Goal: Task Accomplishment & Management: Use online tool/utility

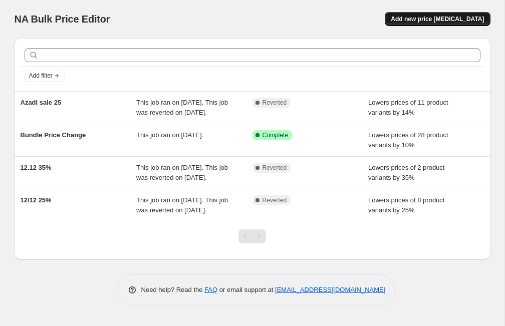
click at [461, 23] on button "Add new price [MEDICAL_DATA]" at bounding box center [437, 19] width 105 height 14
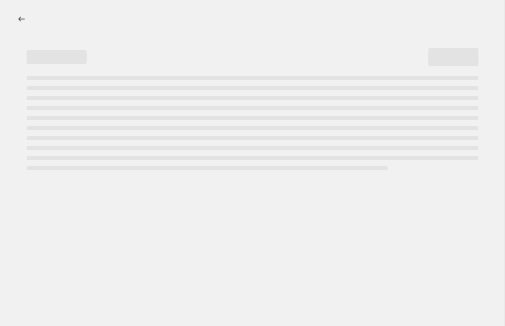
select select "percentage"
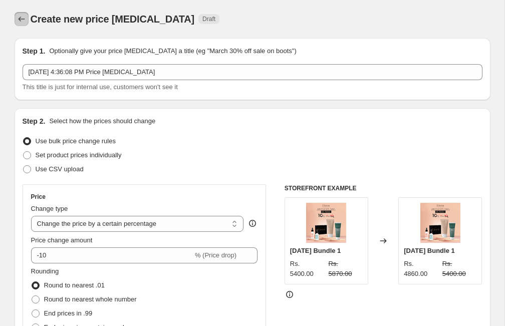
click at [20, 18] on icon "Price change jobs" at bounding box center [21, 19] width 7 height 5
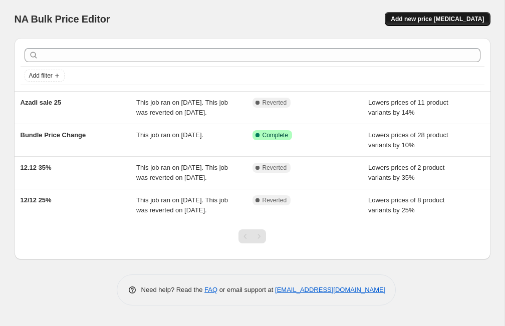
click at [435, 20] on span "Add new price [MEDICAL_DATA]" at bounding box center [437, 19] width 93 height 8
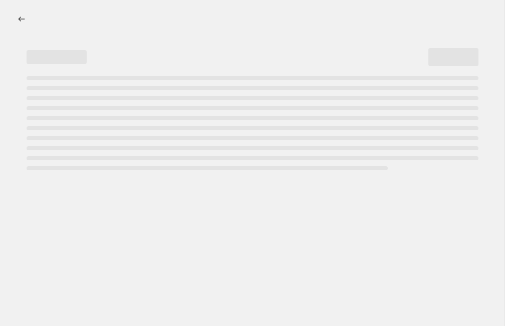
select select "percentage"
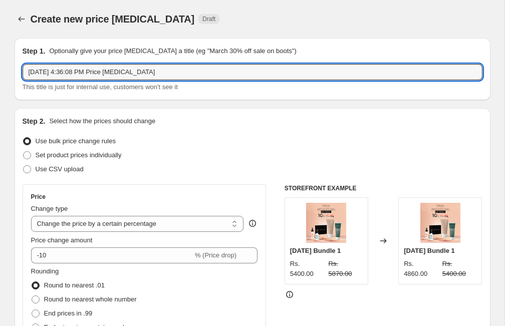
drag, startPoint x: 195, startPoint y: 72, endPoint x: 11, endPoint y: 73, distance: 184.9
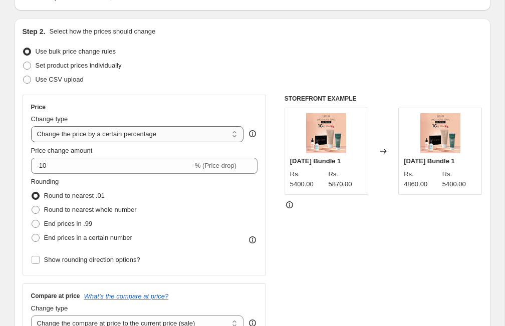
scroll to position [90, 0]
type input "OCT 10.10 25%"
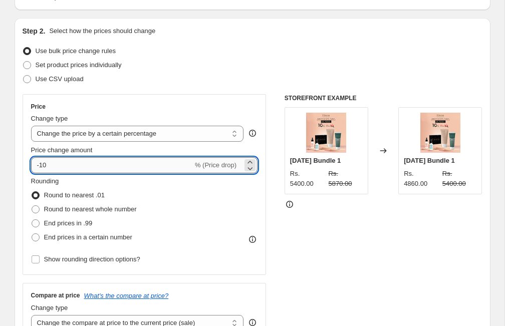
click at [108, 170] on input "-10" at bounding box center [112, 165] width 162 height 16
type input "-1"
type input "-25"
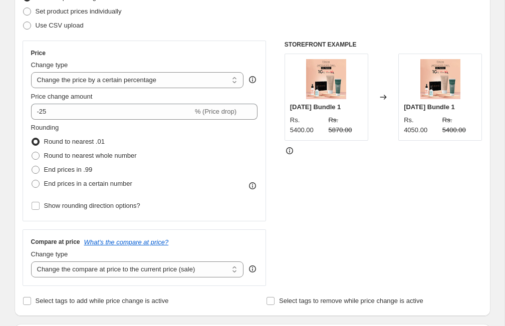
scroll to position [144, 0]
click at [108, 158] on span "Round to nearest whole number" at bounding box center [90, 155] width 93 height 8
click at [32, 152] on input "Round to nearest whole number" at bounding box center [32, 151] width 1 height 1
radio input "true"
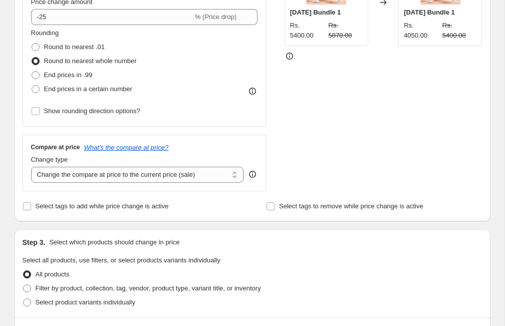
scroll to position [239, 0]
click at [232, 178] on select "Change the compare at price to the current price (sale) Change the compare at p…" at bounding box center [137, 174] width 213 height 16
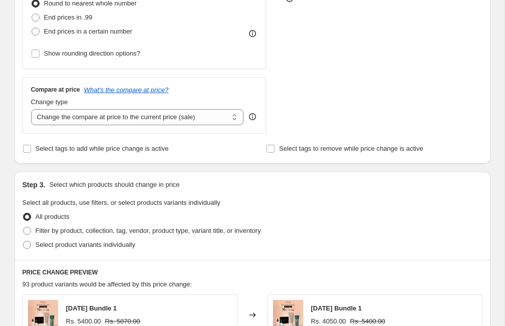
scroll to position [297, 0]
click at [74, 153] on span "Select tags to add while price change is active" at bounding box center [102, 148] width 133 height 10
click at [31, 152] on input "Select tags to add while price change is active" at bounding box center [27, 148] width 8 height 8
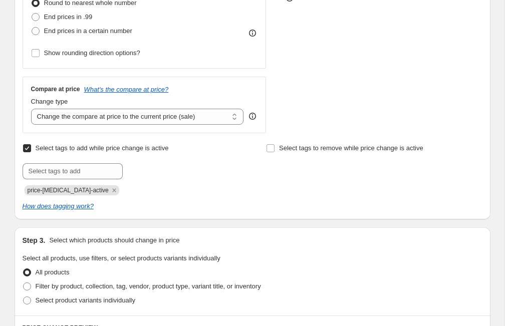
click at [66, 150] on span "Select tags to add while price change is active" at bounding box center [102, 148] width 133 height 8
click at [31, 150] on input "Select tags to add while price change is active" at bounding box center [27, 148] width 8 height 8
checkbox input "false"
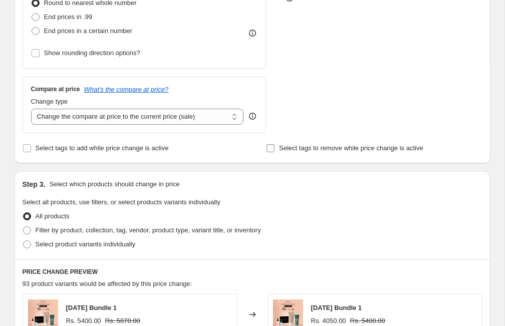
click at [327, 151] on span "Select tags to remove while price change is active" at bounding box center [351, 148] width 144 height 8
click at [275, 151] on input "Select tags to remove while price change is active" at bounding box center [271, 148] width 8 height 8
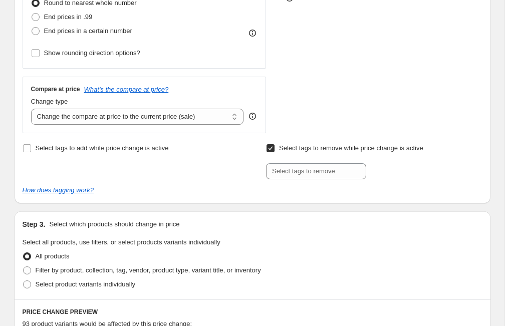
click at [327, 151] on span "Select tags to remove while price change is active" at bounding box center [351, 148] width 144 height 8
click at [275, 151] on input "Select tags to remove while price change is active" at bounding box center [271, 148] width 8 height 8
checkbox input "false"
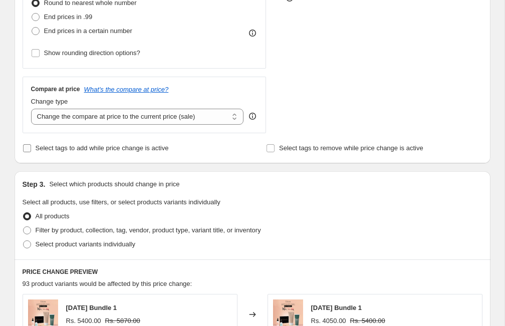
click at [127, 146] on span "Select tags to add while price change is active" at bounding box center [102, 148] width 133 height 8
click at [31, 146] on input "Select tags to add while price change is active" at bounding box center [27, 148] width 8 height 8
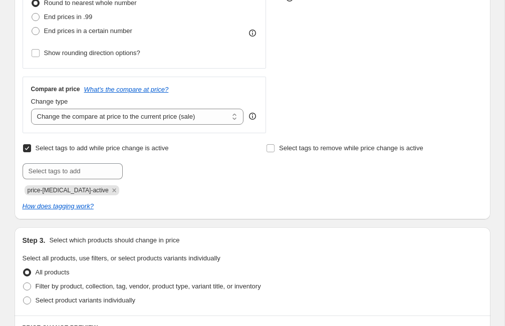
click at [127, 146] on span "Select tags to add while price change is active" at bounding box center [102, 148] width 133 height 8
click at [31, 146] on input "Select tags to add while price change is active" at bounding box center [27, 148] width 8 height 8
checkbox input "false"
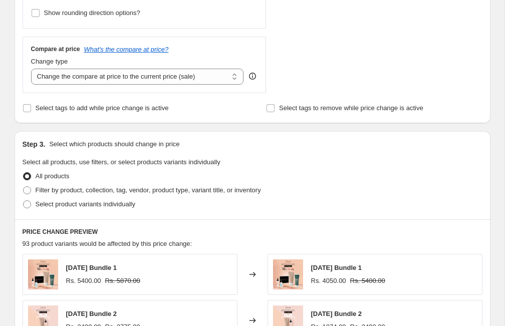
scroll to position [341, 0]
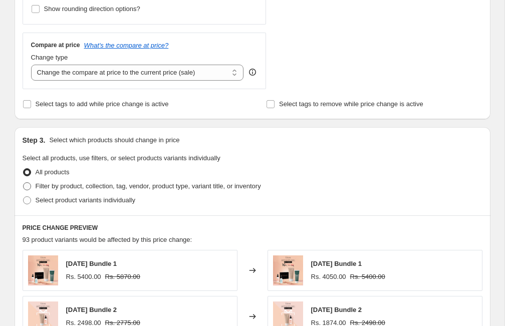
click at [89, 188] on span "Filter by product, collection, tag, vendor, product type, variant title, or inv…" at bounding box center [148, 186] width 225 height 8
click at [24, 183] on input "Filter by product, collection, tag, vendor, product type, variant title, or inv…" at bounding box center [23, 182] width 1 height 1
radio input "true"
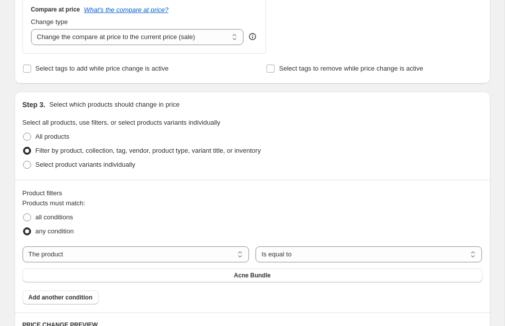
scroll to position [449, 0]
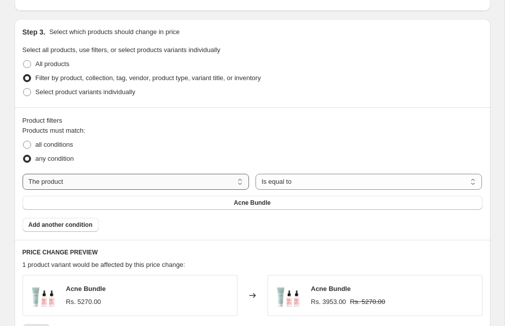
click at [197, 183] on select "The product The product's collection The product's tag The product's vendor The…" at bounding box center [136, 182] width 227 height 16
click at [79, 95] on span "Select product variants individually" at bounding box center [86, 92] width 100 height 8
click at [24, 89] on input "Select product variants individually" at bounding box center [23, 88] width 1 height 1
radio input "true"
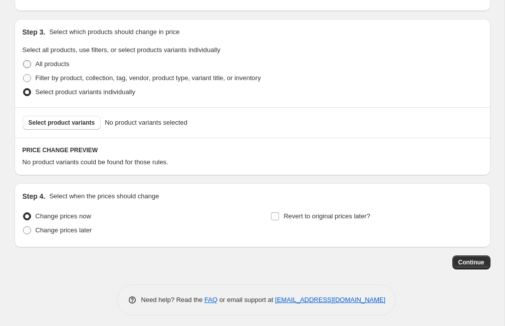
click at [63, 66] on span "All products" at bounding box center [53, 64] width 34 height 8
click at [24, 61] on input "All products" at bounding box center [23, 60] width 1 height 1
radio input "true"
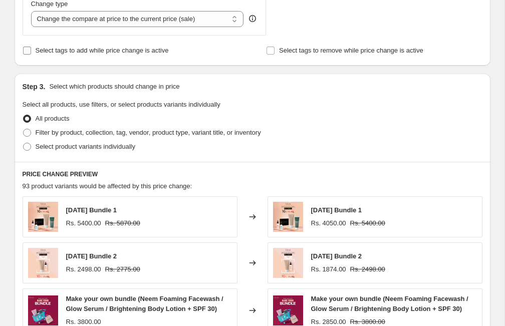
scroll to position [399, 0]
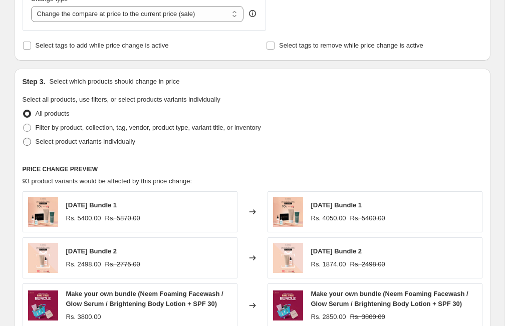
click at [91, 143] on span "Select product variants individually" at bounding box center [86, 142] width 100 height 8
click at [24, 138] on input "Select product variants individually" at bounding box center [23, 138] width 1 height 1
radio input "true"
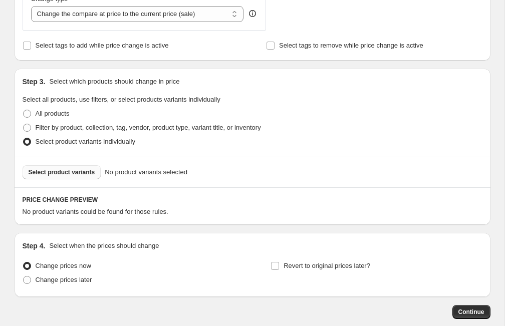
click at [79, 175] on span "Select product variants" at bounding box center [62, 172] width 67 height 8
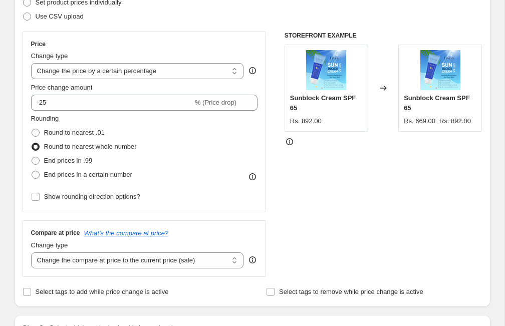
scroll to position [152, 0]
click at [30, 292] on input "Select tags to add while price change is active" at bounding box center [27, 293] width 8 height 8
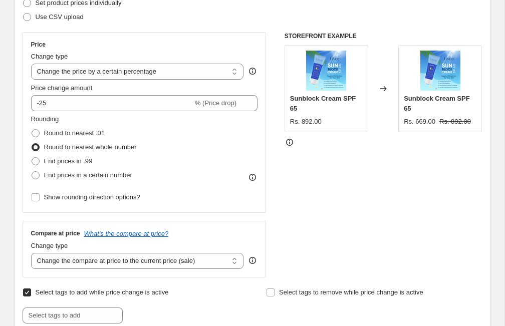
click at [30, 292] on input "Select tags to add while price change is active" at bounding box center [27, 293] width 8 height 8
checkbox input "false"
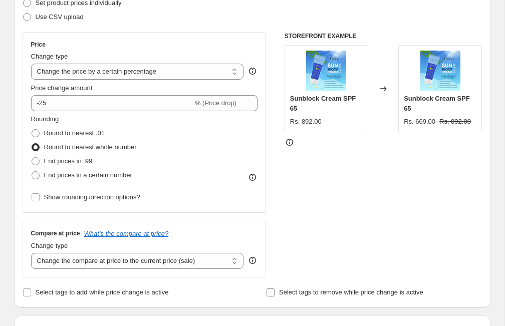
click at [271, 292] on input "Select tags to remove while price change is active" at bounding box center [271, 293] width 8 height 8
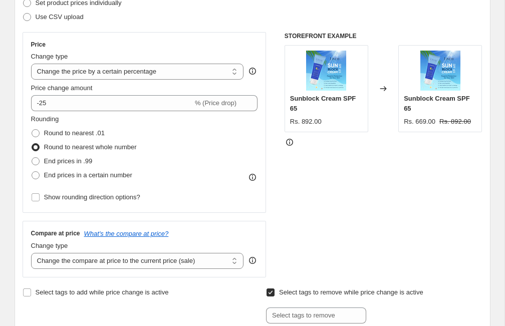
click at [271, 292] on input "Select tags to remove while price change is active" at bounding box center [271, 293] width 8 height 8
checkbox input "false"
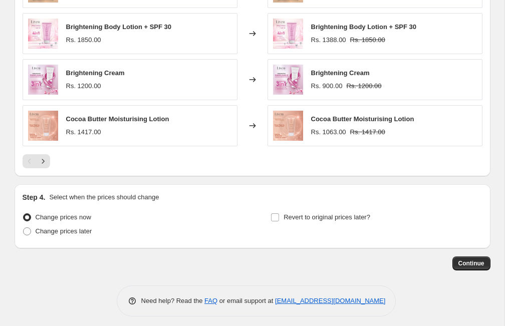
scroll to position [706, 0]
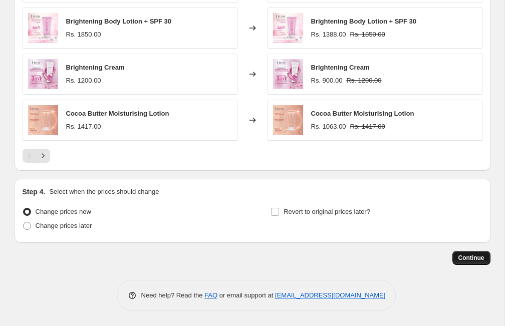
click at [485, 264] on button "Continue" at bounding box center [471, 258] width 38 height 14
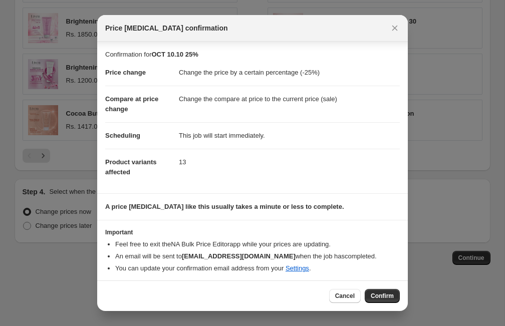
scroll to position [3, 0]
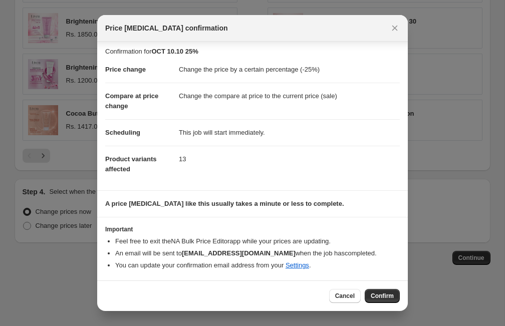
click at [399, 302] on div "Cancel Confirm" at bounding box center [364, 296] width 71 height 14
click at [380, 298] on span "Confirm" at bounding box center [382, 296] width 23 height 8
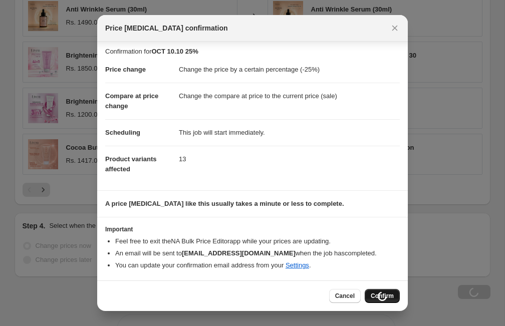
scroll to position [740, 0]
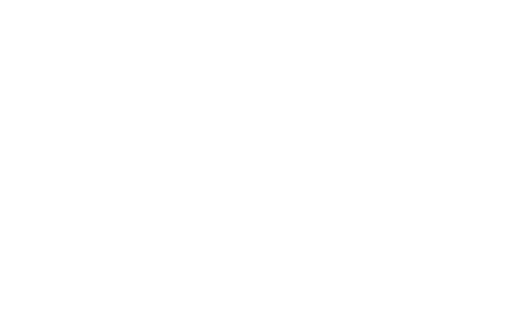
select select "percentage"
